Goal: Task Accomplishment & Management: Use online tool/utility

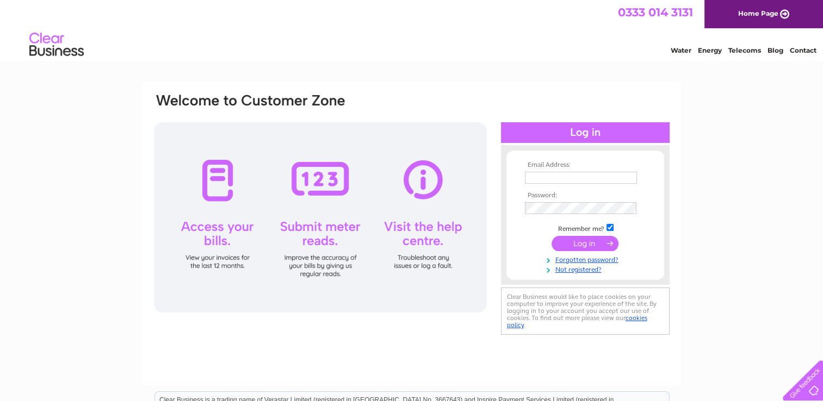
type input "[EMAIL_ADDRESS][DOMAIN_NAME]"
click at [296, 180] on div at bounding box center [320, 217] width 333 height 190
click at [588, 240] on input "submit" at bounding box center [585, 243] width 67 height 15
click at [306, 176] on div at bounding box center [320, 217] width 333 height 190
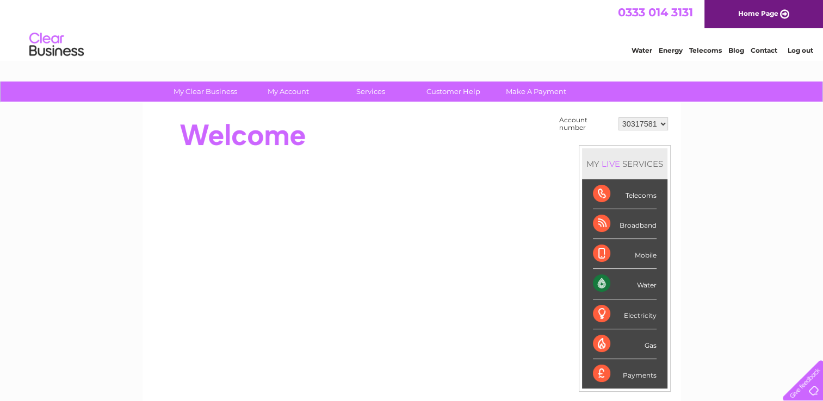
click at [633, 284] on div "Water" at bounding box center [625, 284] width 64 height 30
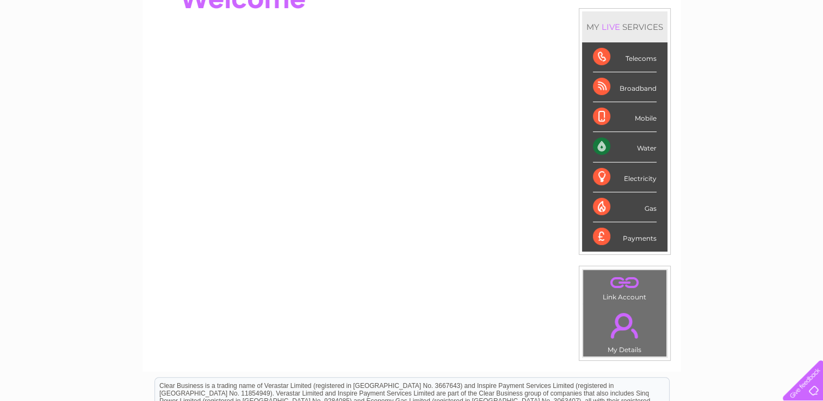
scroll to position [272, 0]
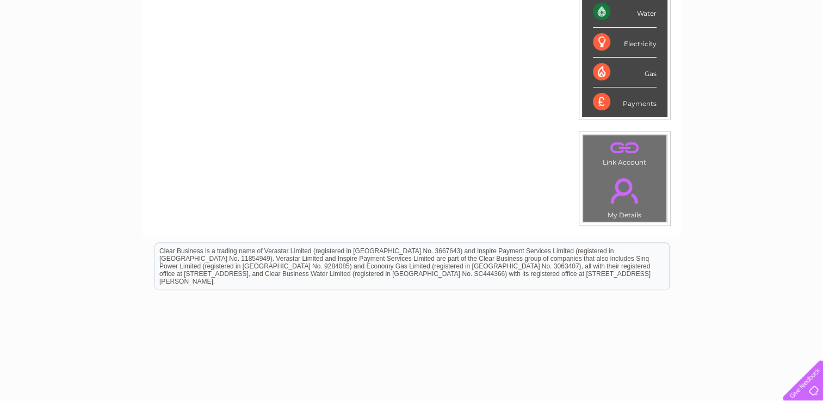
click at [625, 10] on div "Water" at bounding box center [625, 12] width 64 height 30
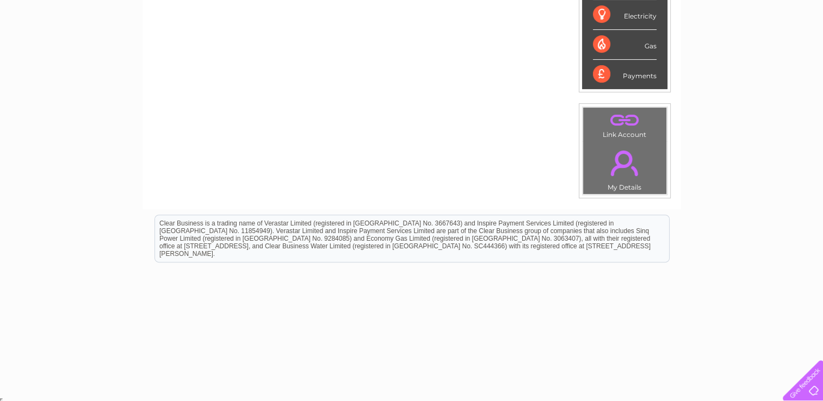
scroll to position [0, 0]
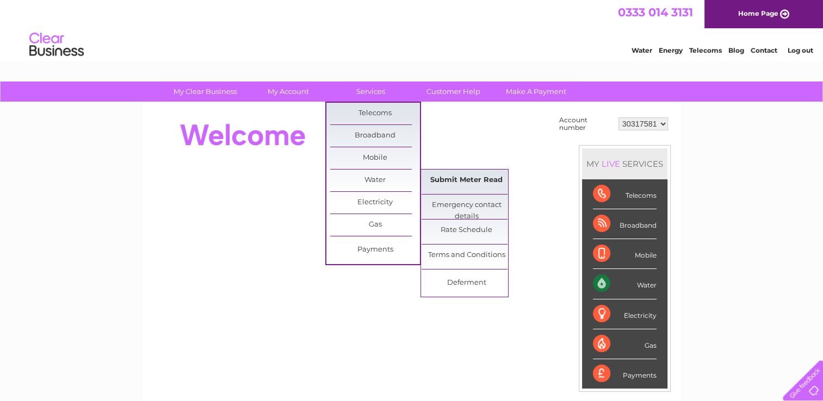
click at [460, 175] on link "Submit Meter Read" at bounding box center [467, 181] width 90 height 22
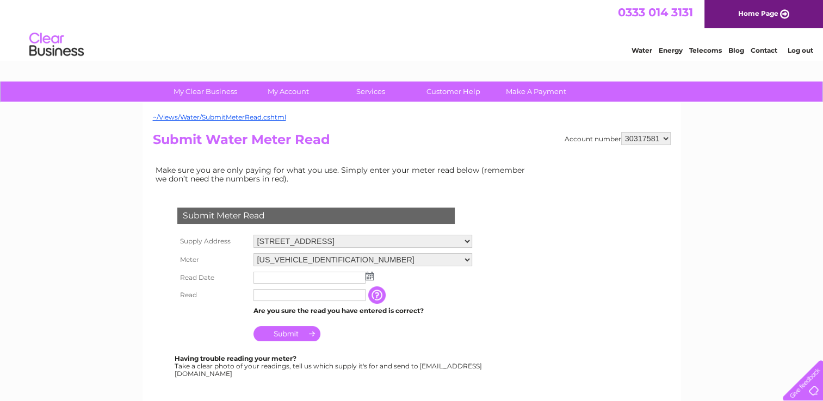
click at [268, 275] on input "text" at bounding box center [310, 278] width 112 height 12
click at [367, 275] on img at bounding box center [370, 276] width 8 height 9
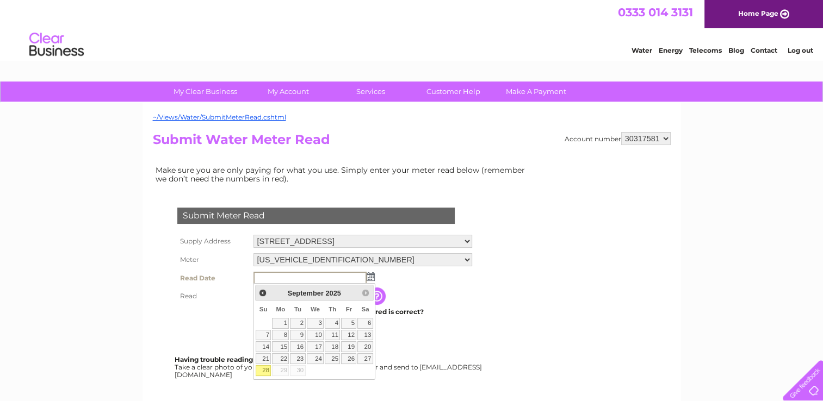
click at [264, 371] on link "28" at bounding box center [263, 371] width 15 height 11
type input "2025/09/28"
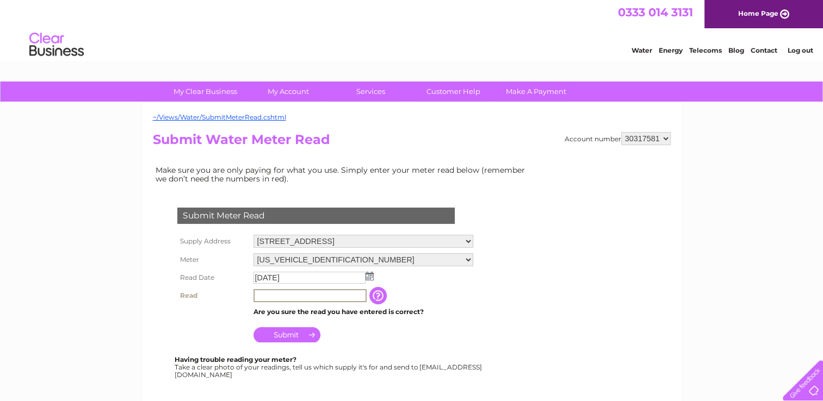
click at [263, 292] on input "text" at bounding box center [310, 295] width 113 height 13
type input "681"
click at [283, 336] on input "Submit" at bounding box center [287, 334] width 67 height 15
